Goal: Go to known website: Access a specific website the user already knows

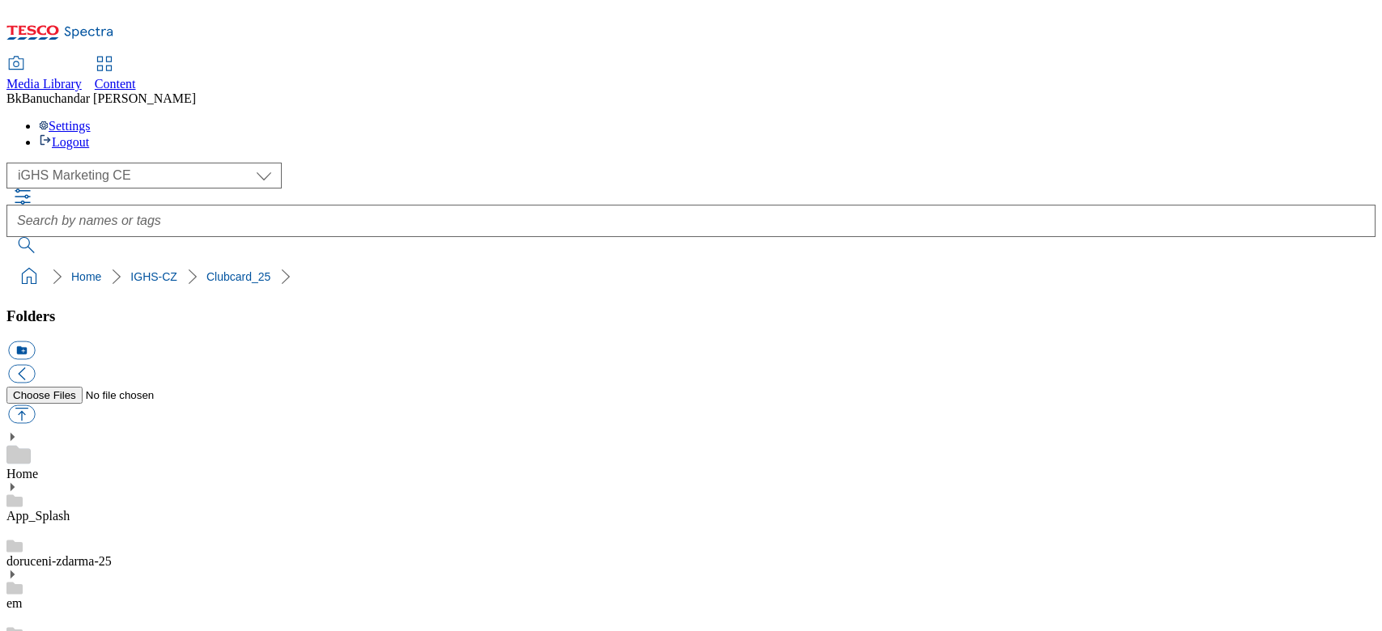
select select "flare-ighs-ce-mktg"
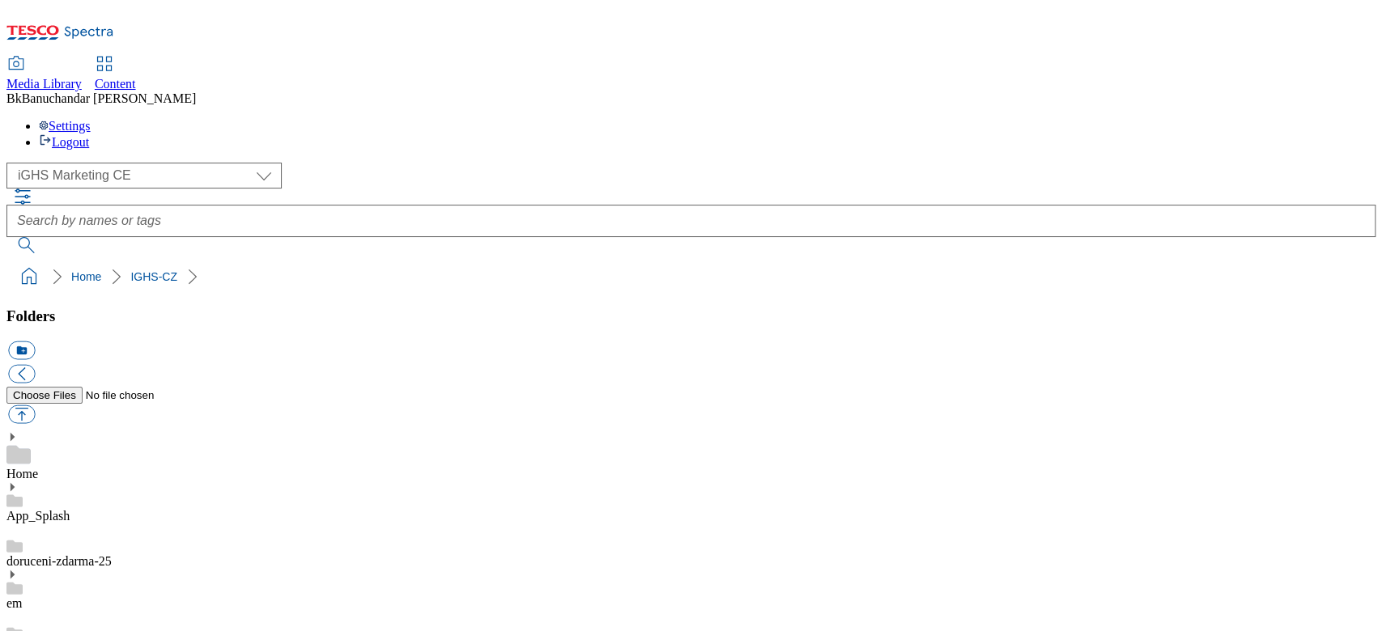
scroll to position [13, 0]
